Goal: Task Accomplishment & Management: Use online tool/utility

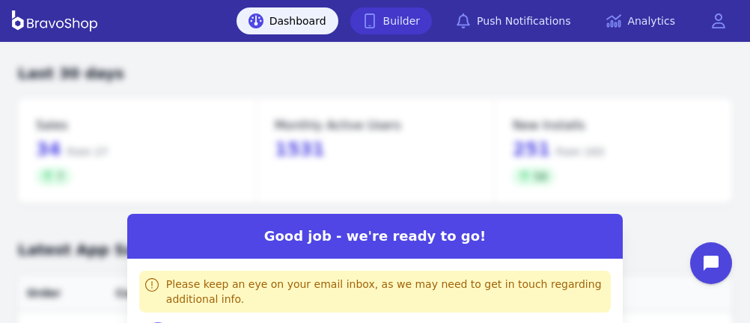
click at [402, 22] on link "Builder" at bounding box center [391, 20] width 82 height 27
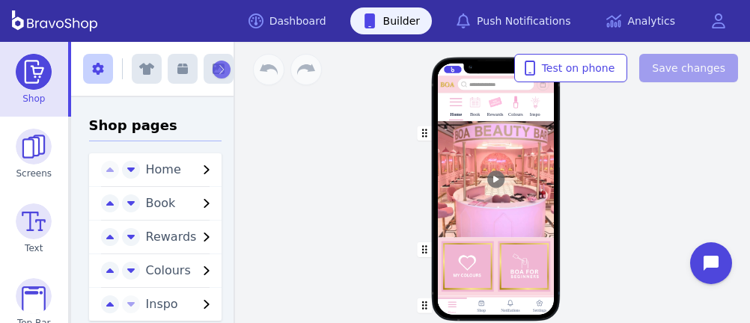
scroll to position [135, 0]
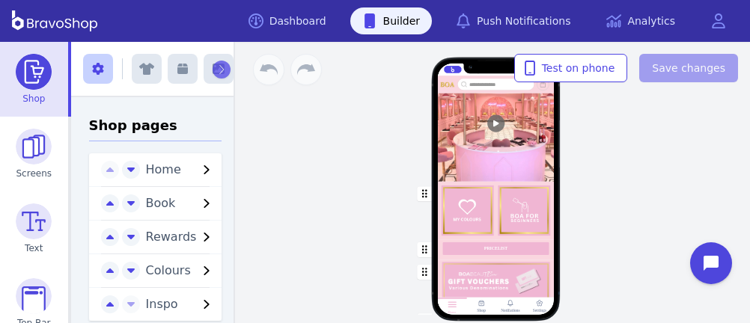
click at [450, 246] on div "button" at bounding box center [495, 250] width 117 height 20
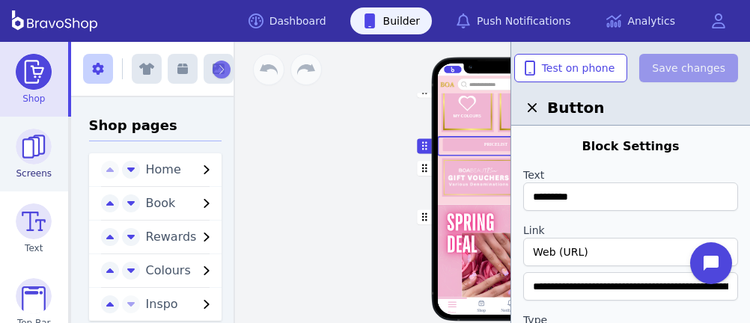
scroll to position [860, 0]
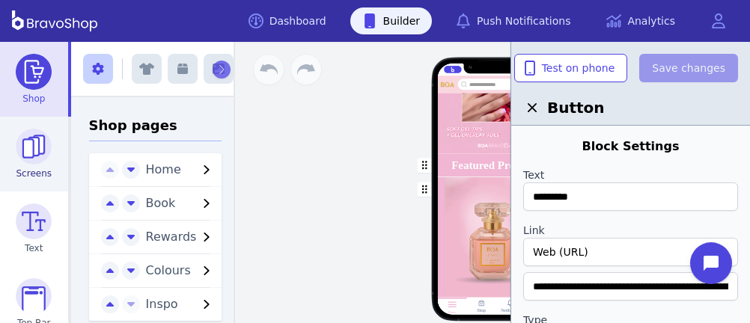
click at [31, 146] on img at bounding box center [34, 147] width 36 height 36
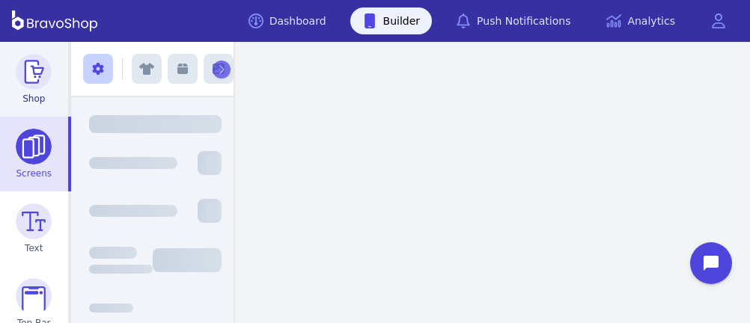
click at [29, 87] on img at bounding box center [34, 72] width 36 height 36
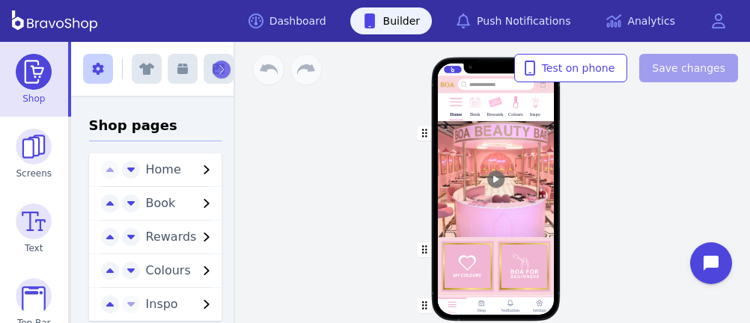
click at [491, 103] on img at bounding box center [495, 103] width 14 height 14
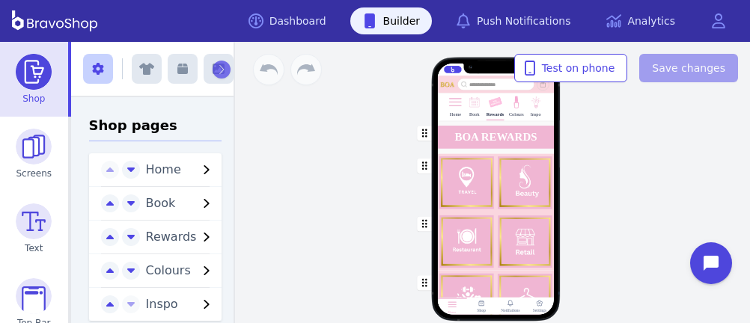
click at [450, 135] on div "button" at bounding box center [495, 137] width 117 height 32
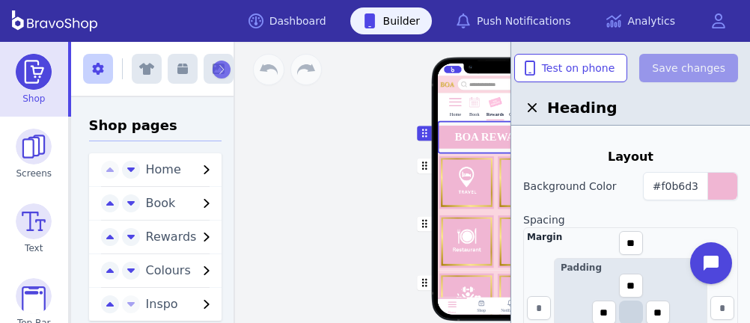
scroll to position [311, 0]
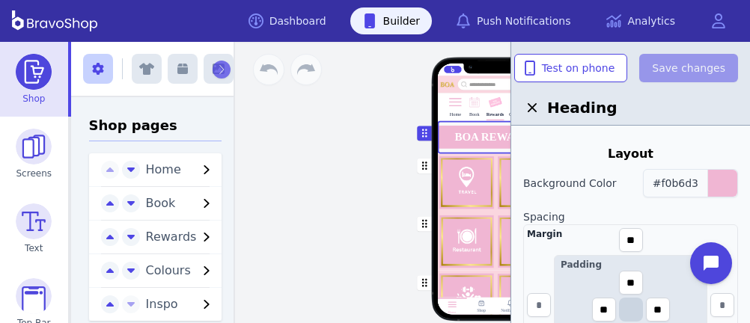
click at [695, 184] on span "#f0b6d3" at bounding box center [675, 183] width 46 height 12
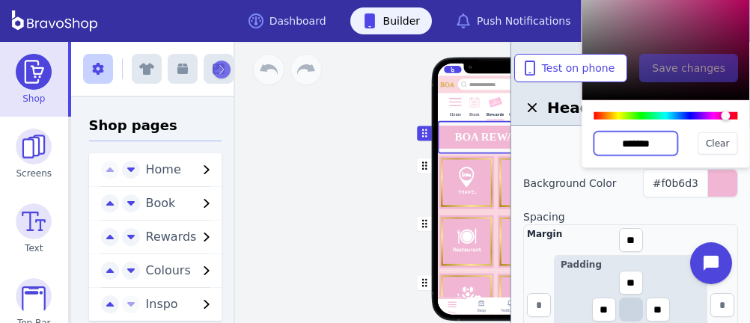
drag, startPoint x: 664, startPoint y: 141, endPoint x: 600, endPoint y: 142, distance: 64.4
click at [600, 142] on input "*******" at bounding box center [635, 144] width 84 height 24
click at [367, 146] on div "Home Book Rewards Colours Inspo BOA REWARDS Drag a block here to get started Ho…" at bounding box center [495, 195] width 281 height 180
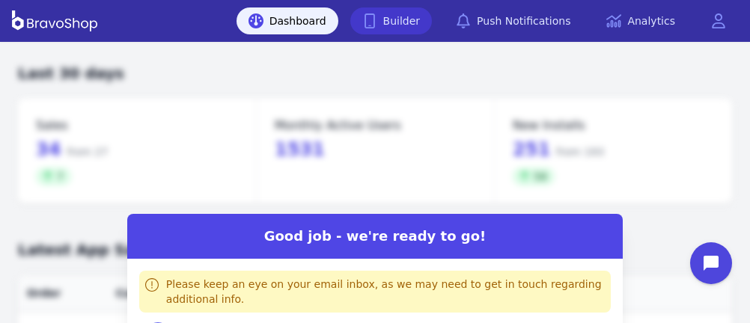
click at [402, 22] on link "Builder" at bounding box center [391, 20] width 82 height 27
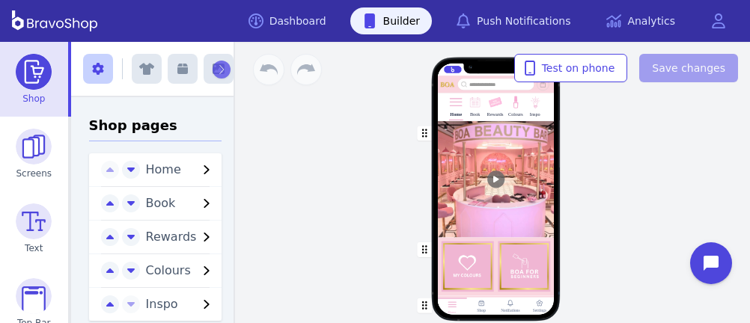
scroll to position [135, 0]
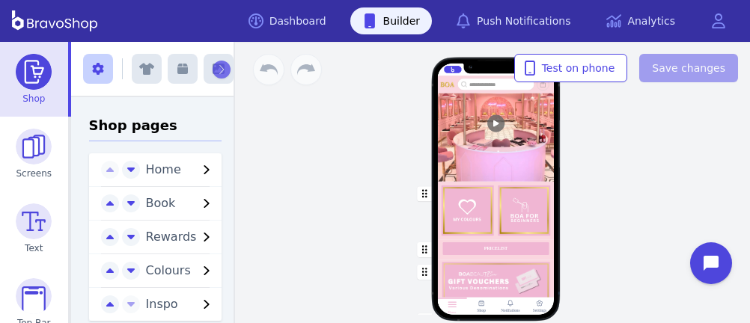
click at [450, 246] on div "button" at bounding box center [495, 250] width 117 height 20
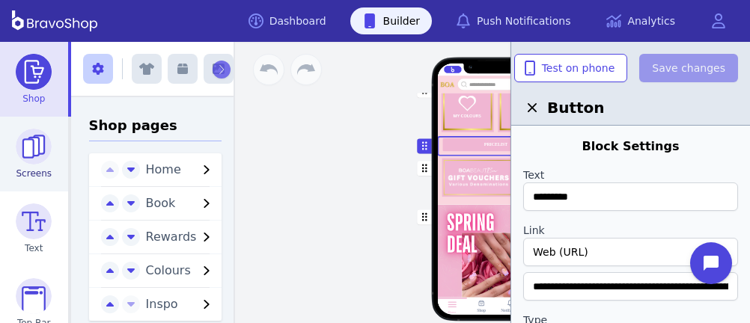
scroll to position [860, 0]
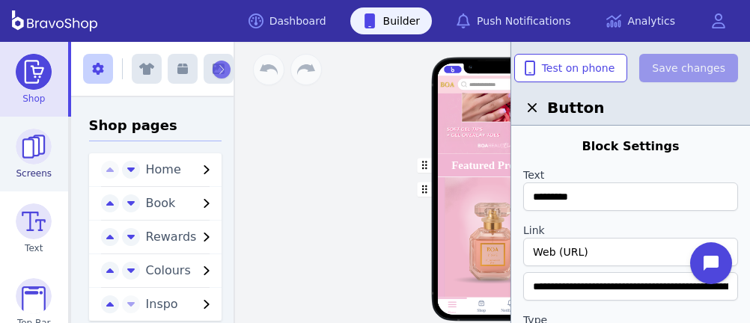
click at [31, 146] on img at bounding box center [34, 147] width 36 height 36
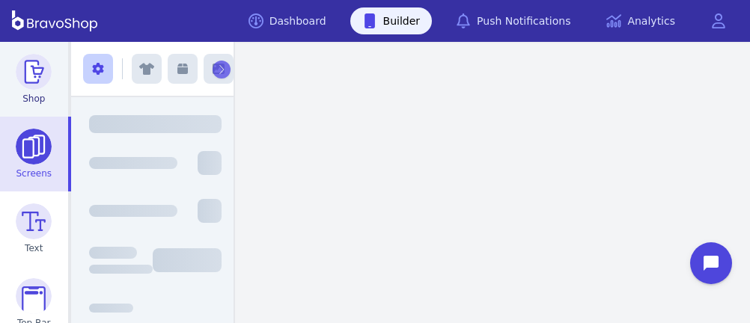
click at [29, 87] on img at bounding box center [34, 72] width 36 height 36
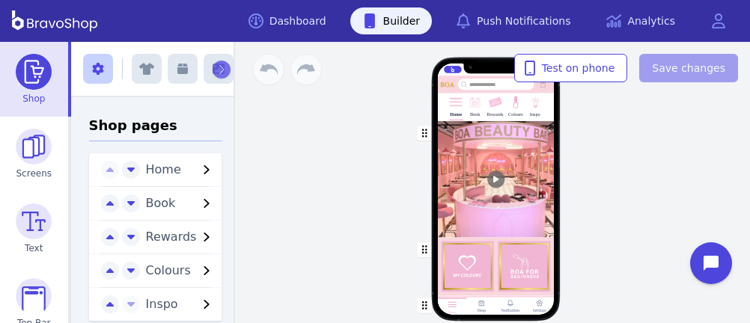
click at [491, 103] on img at bounding box center [495, 103] width 14 height 14
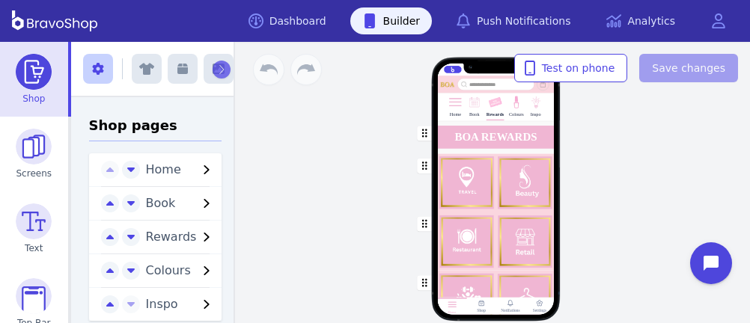
click at [450, 135] on div "button" at bounding box center [495, 137] width 117 height 32
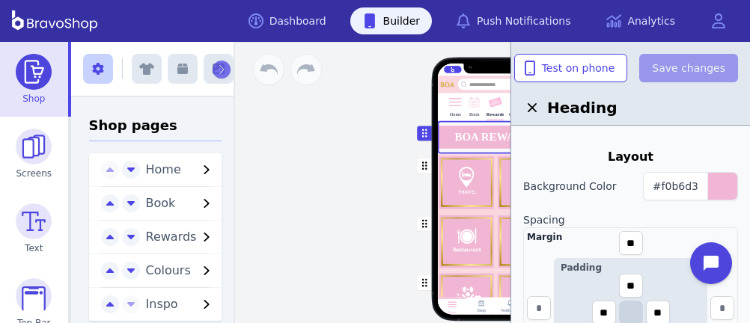
scroll to position [311, 0]
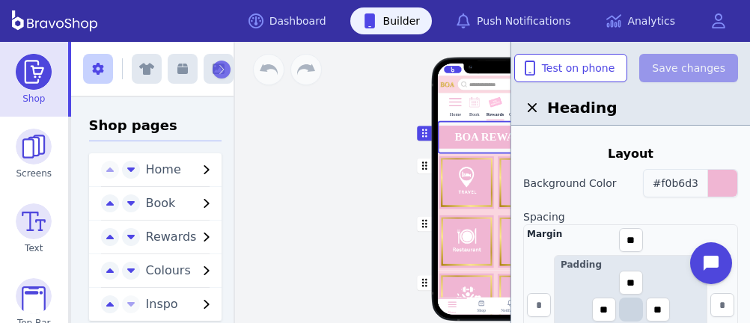
click at [695, 184] on span "#f0b6d3" at bounding box center [675, 183] width 46 height 12
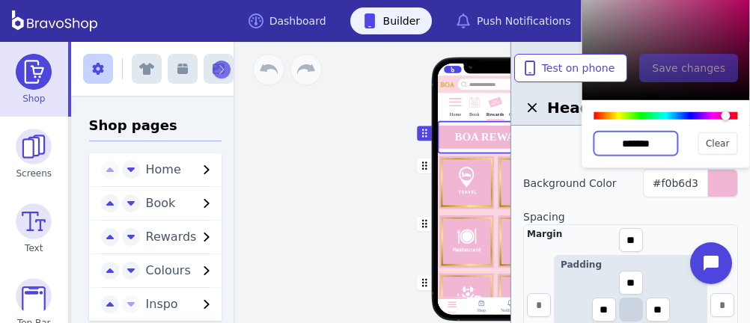
drag, startPoint x: 664, startPoint y: 141, endPoint x: 600, endPoint y: 142, distance: 64.4
click at [600, 142] on input "*******" at bounding box center [635, 144] width 84 height 24
click at [367, 146] on div "Home Book Rewards Colours Inspo BOA REWARDS Drag a block here to get started Ho…" at bounding box center [495, 195] width 281 height 180
